Goal: Task Accomplishment & Management: Complete application form

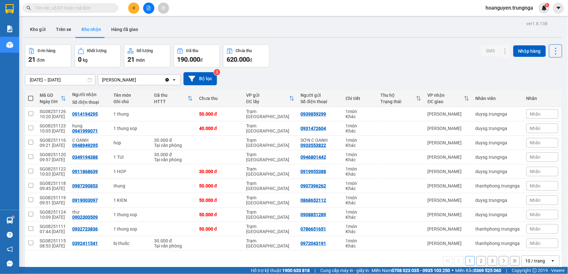
click at [102, 8] on input "text" at bounding box center [72, 7] width 75 height 7
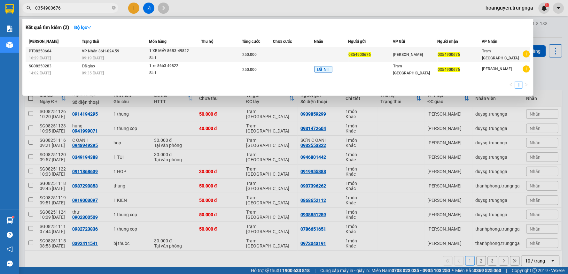
type input "0354900676"
click at [121, 50] on td "VP Nhận 86H-024.59 09:19 [DATE]" at bounding box center [115, 54] width 68 height 15
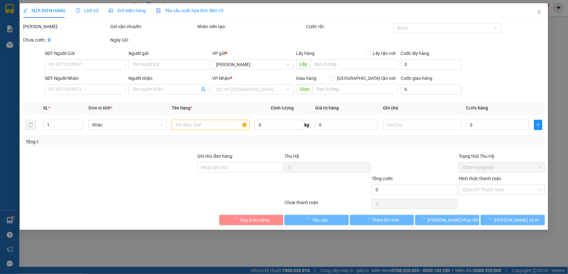
type input "0354900676"
type input "250.000"
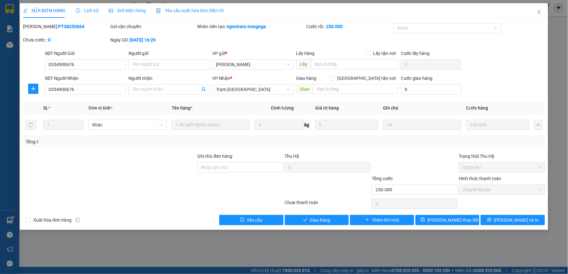
click at [88, 10] on span "Lịch sử" at bounding box center [87, 10] width 23 height 5
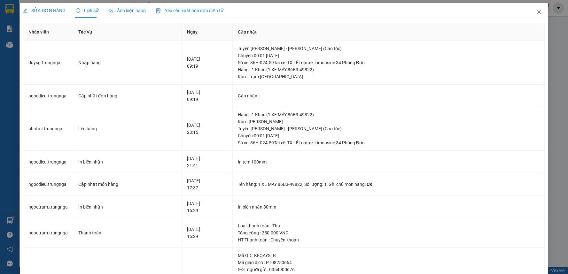
click at [537, 13] on span "Close" at bounding box center [539, 12] width 18 height 18
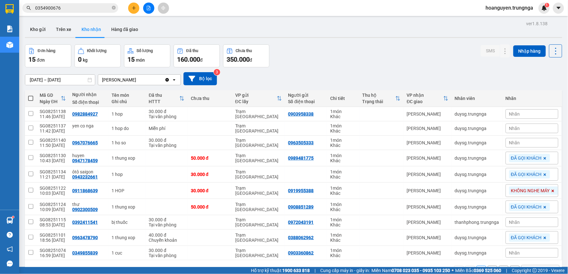
click at [111, 9] on span "0354900676" at bounding box center [70, 8] width 96 height 10
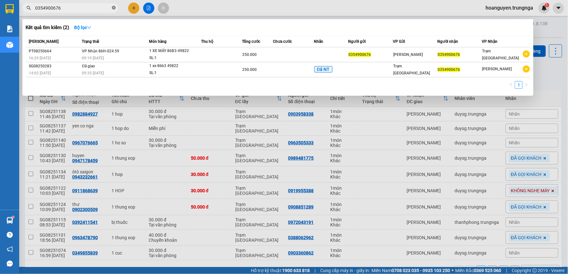
click at [114, 8] on icon "close-circle" at bounding box center [114, 8] width 4 height 4
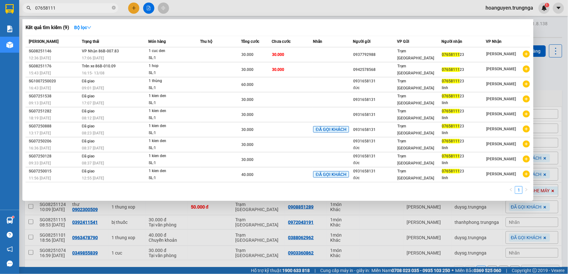
type input "07658111"
click at [189, 13] on div at bounding box center [284, 137] width 568 height 274
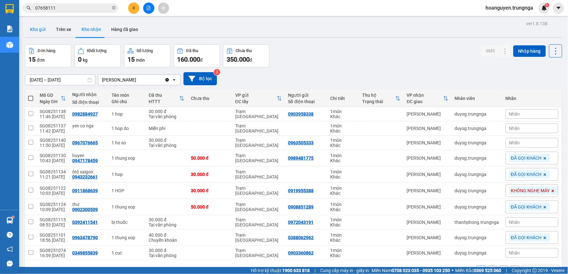
click at [38, 28] on button "Kho gửi" at bounding box center [38, 29] width 26 height 15
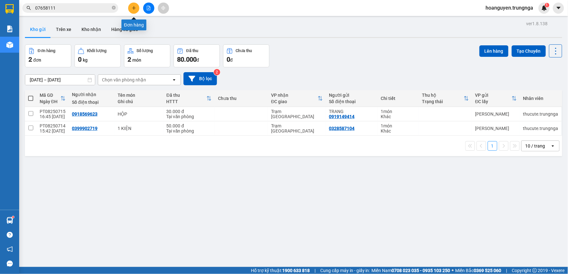
click at [136, 7] on icon "plus" at bounding box center [134, 8] width 4 height 4
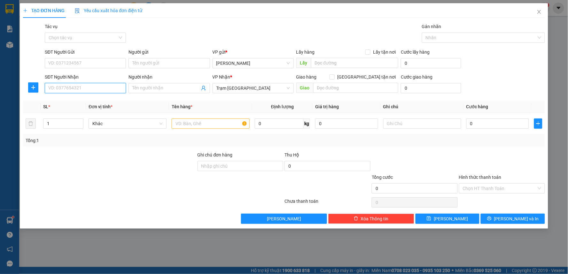
click at [97, 88] on input "SĐT Người Nhận" at bounding box center [85, 88] width 81 height 10
type input "0898863373"
click at [82, 65] on input "SĐT Người Gửi" at bounding box center [85, 63] width 81 height 10
click at [80, 74] on div "0944386856" at bounding box center [86, 76] width 74 height 7
type input "0944386856"
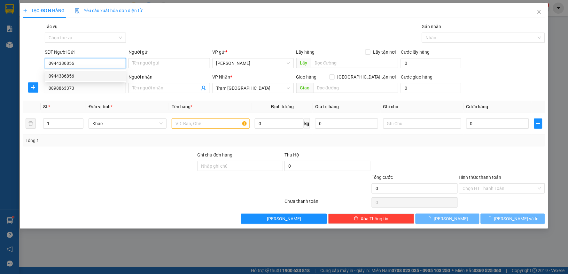
type input "40.000"
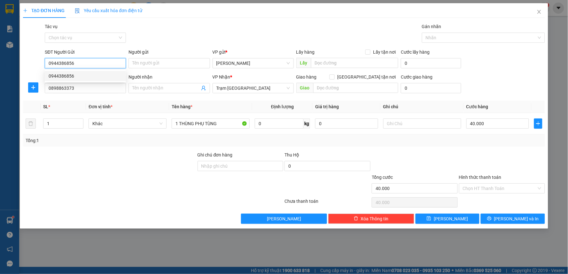
drag, startPoint x: 77, startPoint y: 60, endPoint x: 10, endPoint y: 70, distance: 67.9
click at [10, 70] on div "TẠO ĐƠN HÀNG Yêu cầu xuất hóa đơn điện tử Transit Pickup Surcharge Ids Transit …" at bounding box center [284, 137] width 568 height 274
type input "0908076185"
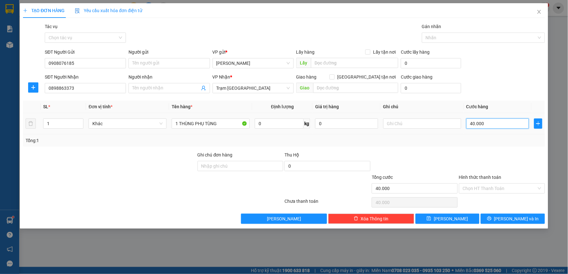
click at [494, 123] on input "40.000" at bounding box center [497, 124] width 63 height 10
type input "3"
type input "30"
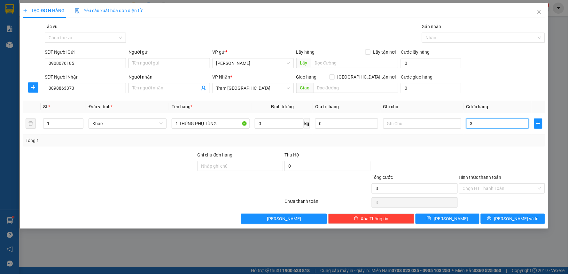
type input "30"
type input "300"
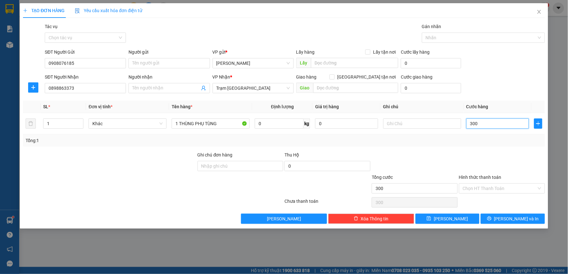
type input "3.000"
type input "30.000"
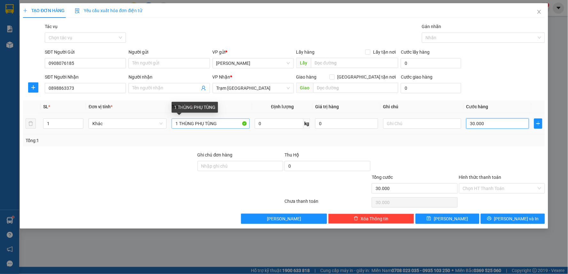
type input "30.000"
drag, startPoint x: 222, startPoint y: 123, endPoint x: 142, endPoint y: 132, distance: 81.1
click at [142, 132] on tr "1 Khác 1 THÙNG PHỤ TÙNG 0 kg 0 30.000" at bounding box center [284, 123] width 522 height 21
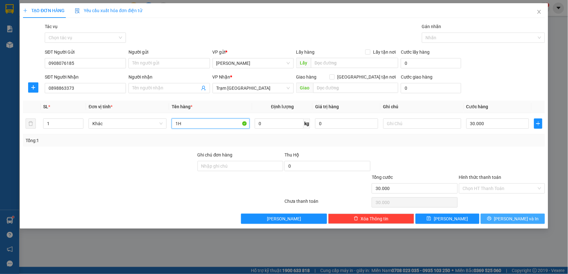
type input "1H"
click at [492, 221] on icon "printer" at bounding box center [489, 218] width 4 height 4
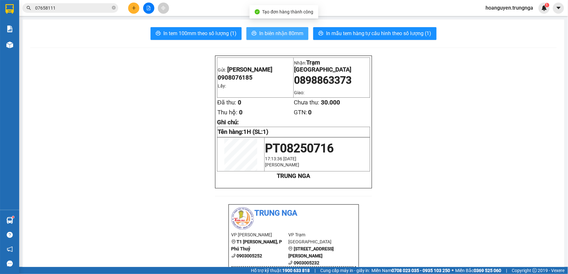
click at [269, 34] on span "In biên nhận 80mm" at bounding box center [281, 33] width 44 height 8
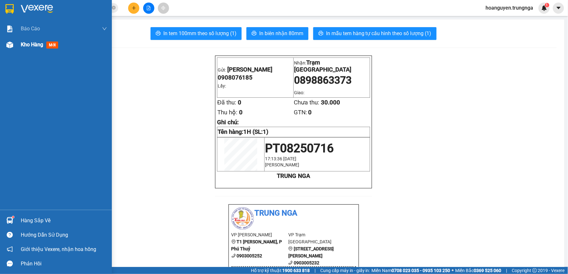
click at [12, 43] on img at bounding box center [9, 45] width 7 height 7
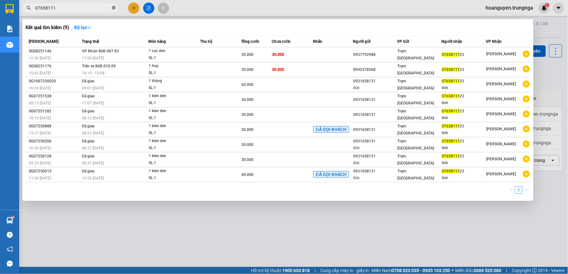
click at [114, 6] on icon "close-circle" at bounding box center [114, 8] width 4 height 4
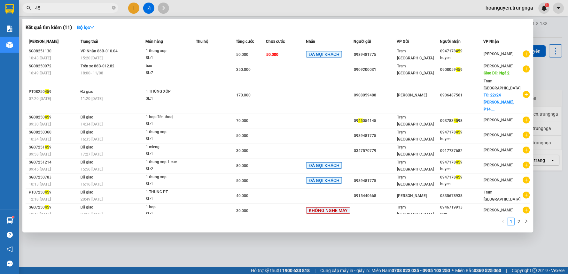
type input "459"
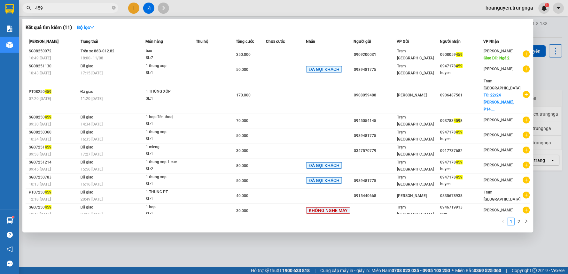
click at [110, 5] on input "459" at bounding box center [72, 7] width 75 height 7
click at [113, 7] on icon "close-circle" at bounding box center [114, 8] width 4 height 4
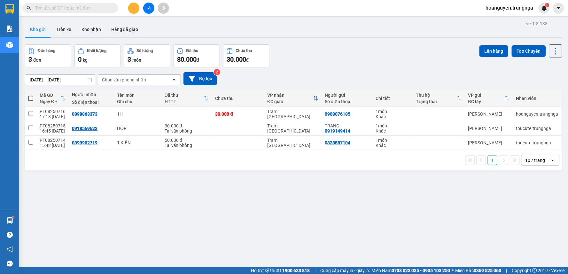
click at [228, 4] on div "Kết quả tìm kiếm ( 11 ) Bộ lọc Mã ĐH Trạng thái Món hàng Thu hộ Tổng cước Chưa …" at bounding box center [284, 8] width 568 height 16
click at [226, 12] on div "Kết quả tìm kiếm ( 11 ) Bộ lọc Mã ĐH Trạng thái Món hàng Thu hộ Tổng cước Chưa …" at bounding box center [284, 8] width 568 height 16
click at [107, 7] on input "text" at bounding box center [72, 7] width 75 height 7
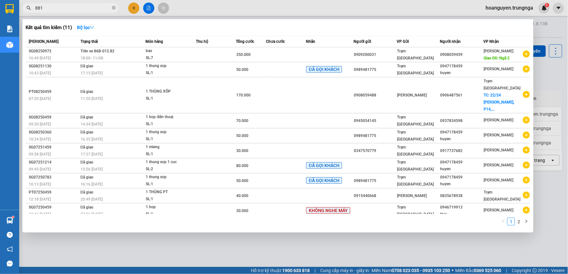
type input "8810"
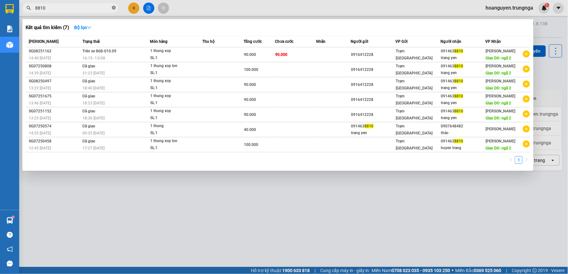
click at [115, 8] on icon "close-circle" at bounding box center [114, 8] width 4 height 4
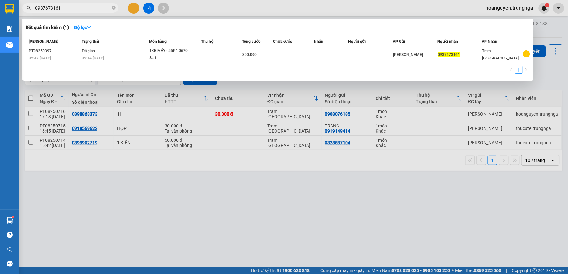
type input "0937673161"
click at [182, 6] on div at bounding box center [284, 137] width 568 height 274
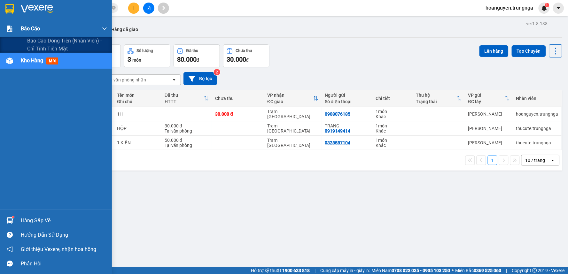
click at [16, 31] on div "Báo cáo" at bounding box center [56, 29] width 112 height 16
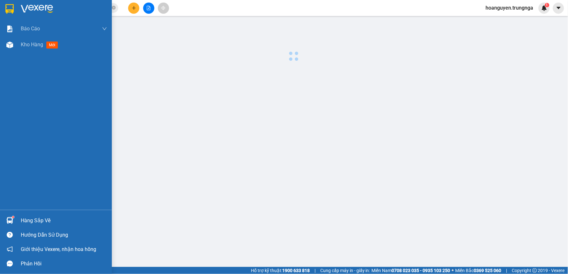
click at [13, 56] on div "Báo cáo Báo cáo dòng tiền (nhân viên) - chỉ tính tiền mặt Kho hàng mới" at bounding box center [56, 115] width 112 height 189
click at [13, 44] on div at bounding box center [9, 44] width 11 height 11
